Goal: Information Seeking & Learning: Learn about a topic

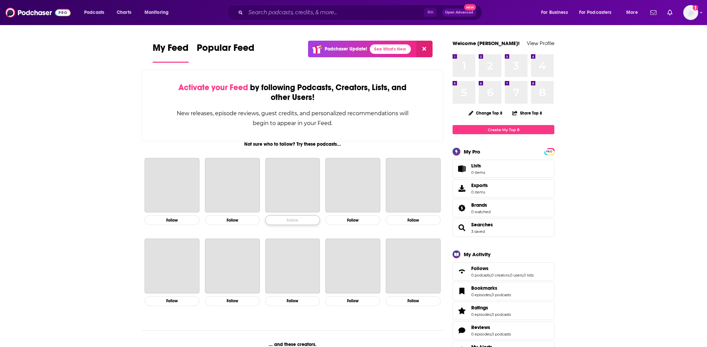
click at [305, 220] on button "Follow" at bounding box center [292, 220] width 55 height 10
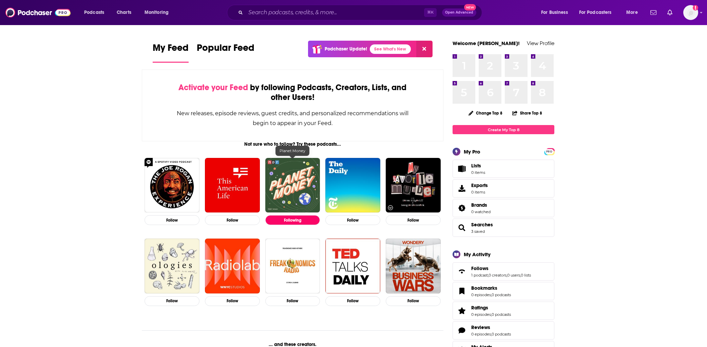
click at [285, 188] on img "Planet Money" at bounding box center [292, 185] width 55 height 55
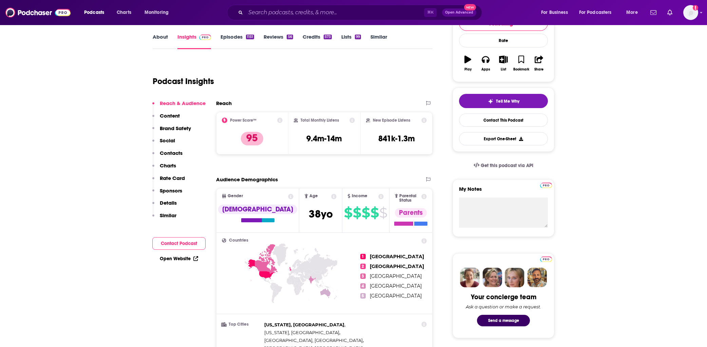
scroll to position [98, 0]
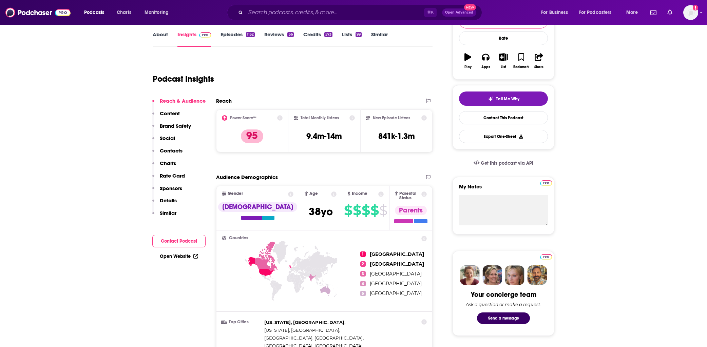
click at [328, 136] on h3 "9.4m-14m" at bounding box center [324, 136] width 36 height 10
click at [351, 118] on icon at bounding box center [351, 117] width 5 height 5
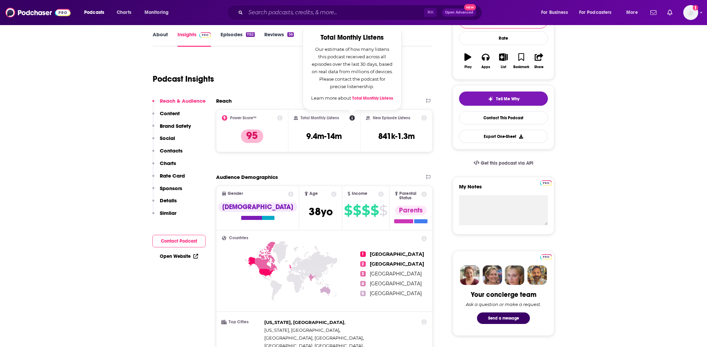
drag, startPoint x: 350, startPoint y: 138, endPoint x: 355, endPoint y: 139, distance: 4.8
click at [352, 138] on div "Total Monthly Listens Total Monthly Listens Our estimate of how many listens th…" at bounding box center [324, 130] width 61 height 31
